Goal: Navigation & Orientation: Find specific page/section

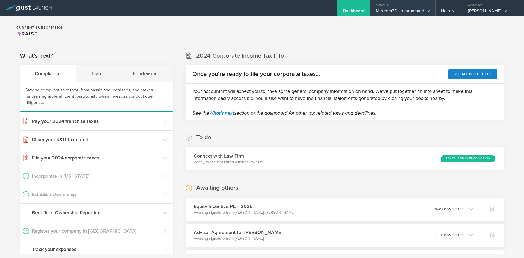
click at [414, 8] on div "Meteora3D, Incorporated" at bounding box center [403, 12] width 54 height 8
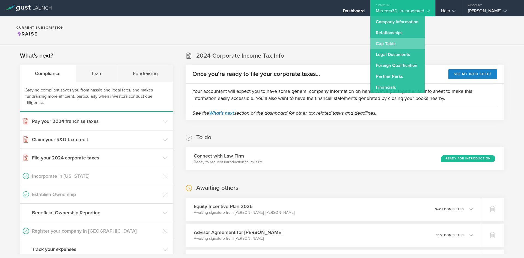
click at [399, 43] on link "Cap Table" at bounding box center [397, 43] width 55 height 11
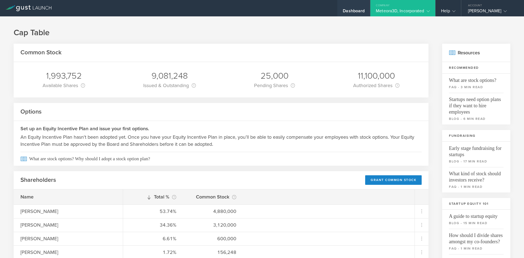
click at [349, 10] on div "Dashboard" at bounding box center [354, 12] width 22 height 8
